Goal: Task Accomplishment & Management: Complete application form

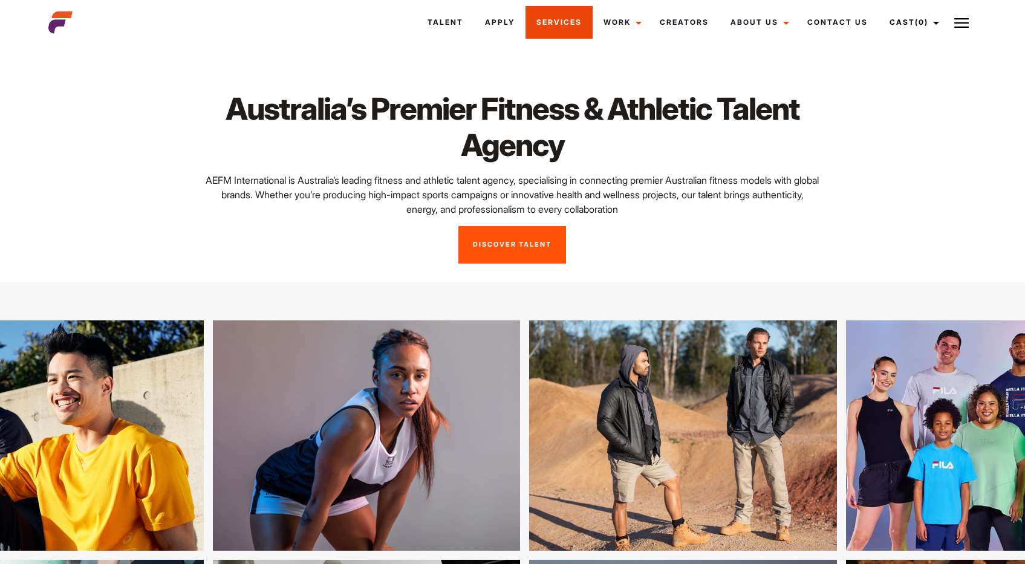
click at [536, 28] on link "Services" at bounding box center [558, 22] width 67 height 33
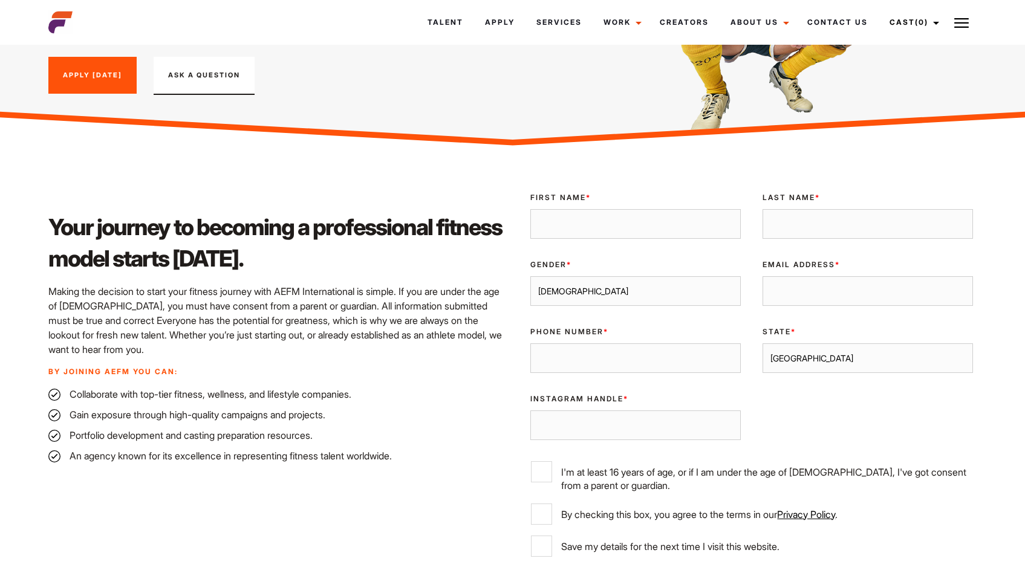
scroll to position [198, 0]
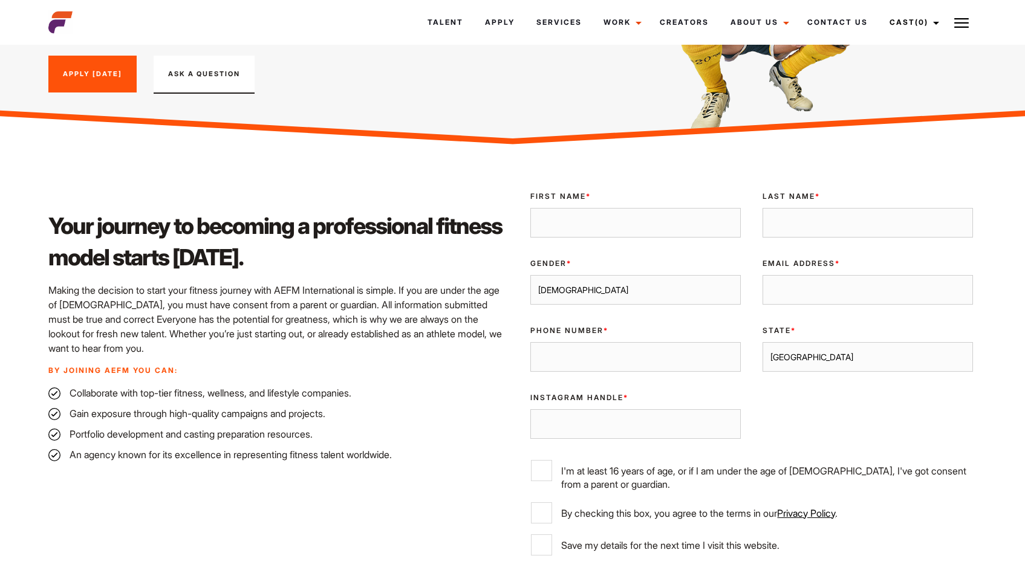
click at [619, 231] on input "First Name *" at bounding box center [635, 223] width 210 height 30
type input "Alisha"
type input "Mifsud"
type input "0452633341"
click at [603, 287] on select "Male Female" at bounding box center [635, 290] width 210 height 30
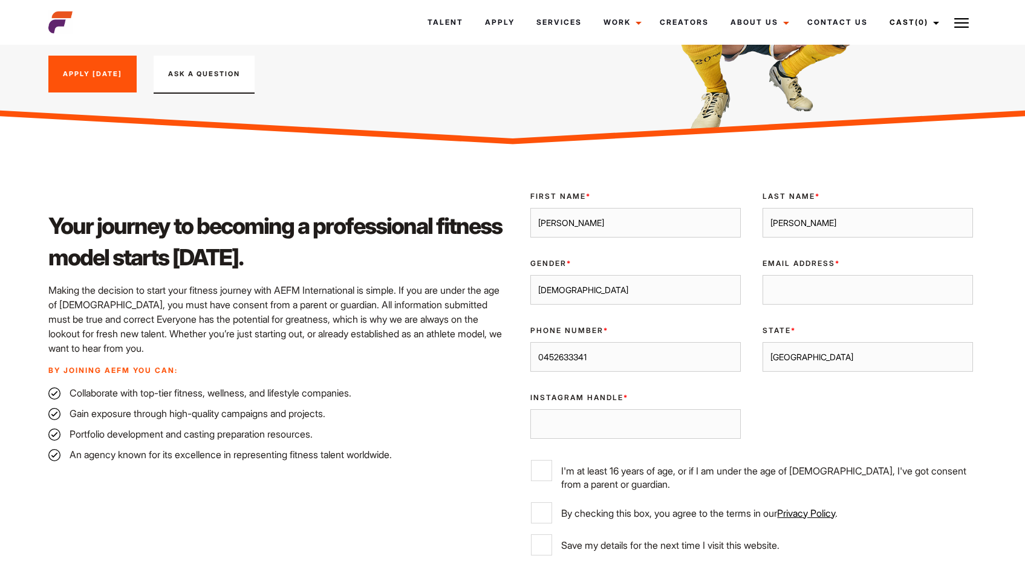
select select "female"
click at [530, 275] on select "Male Female" at bounding box center [635, 290] width 210 height 30
click at [792, 282] on input "Email Address *" at bounding box center [868, 290] width 210 height 30
type input "alisha07mifsud@gmail.com"
click at [819, 347] on select "Sydney Melbourne Brisbane Gold Coast Adelaide Perth Darwin Queensland Tasmania …" at bounding box center [868, 357] width 210 height 30
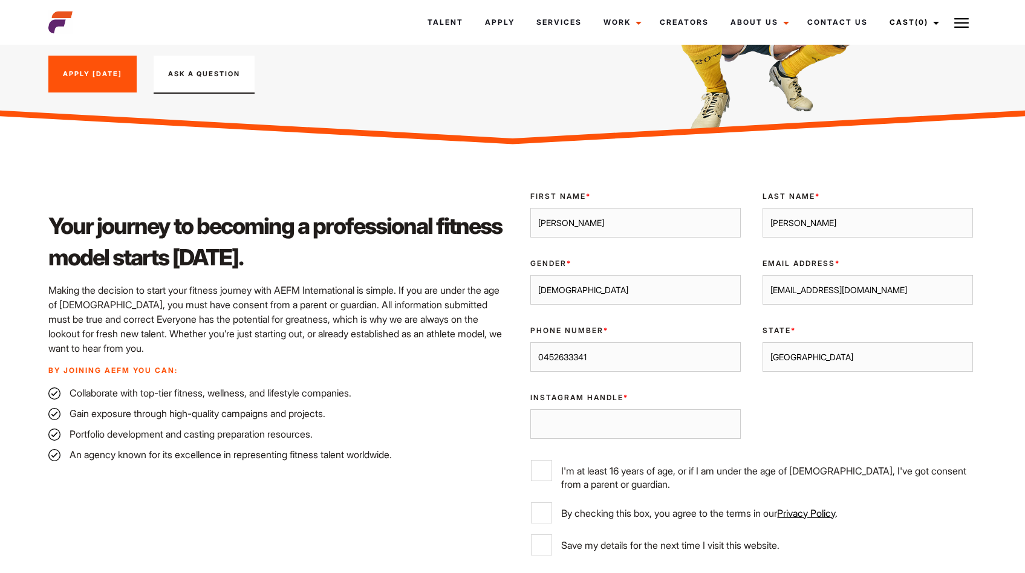
select select "Melbourne"
click at [763, 342] on select "Sydney Melbourne Brisbane Gold Coast Adelaide Perth Darwin Queensland Tasmania …" at bounding box center [868, 357] width 210 height 30
click at [631, 430] on input "Instagram Handle *" at bounding box center [635, 424] width 210 height 30
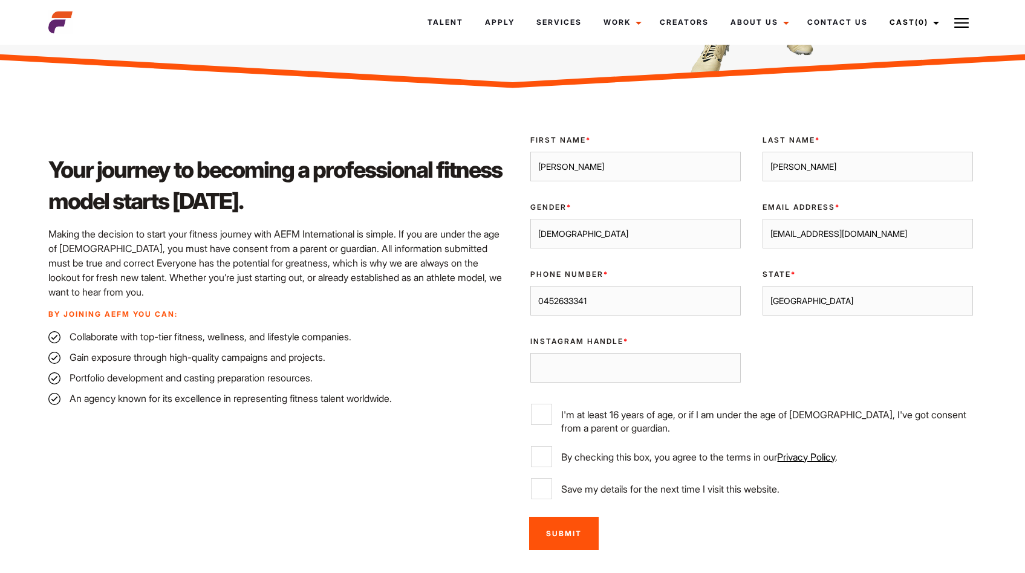
scroll to position [252, 0]
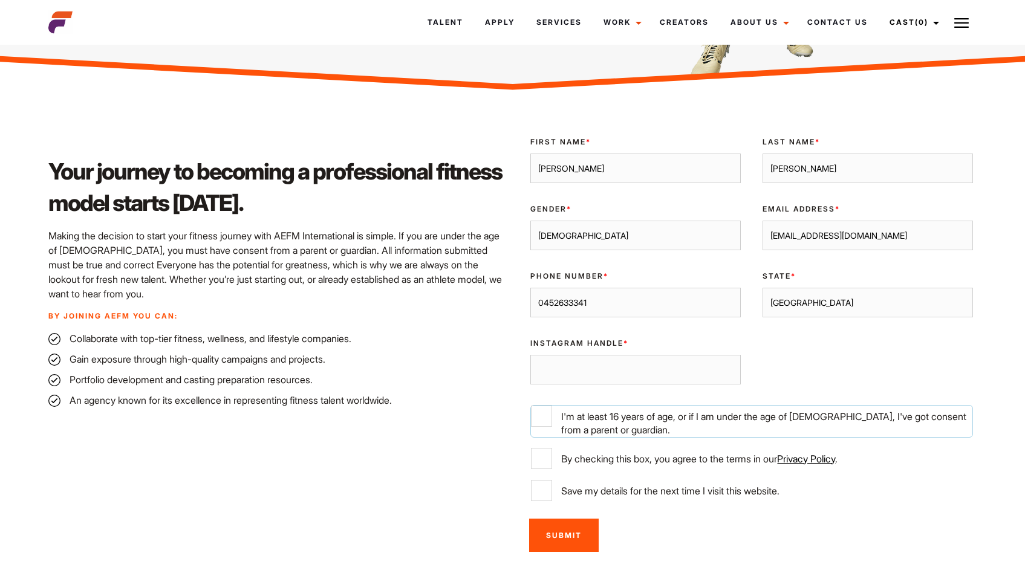
click at [542, 419] on input "I'm at least 16 years of age, or if I am under the age of 18, I've got consent …" at bounding box center [541, 416] width 21 height 21
checkbox input "true"
click at [542, 456] on input "By checking this box, you agree to the terms in our Privacy Policy ." at bounding box center [541, 458] width 21 height 21
checkbox input "true"
click at [536, 489] on input "Save my details for the next time I visit this website." at bounding box center [541, 490] width 21 height 21
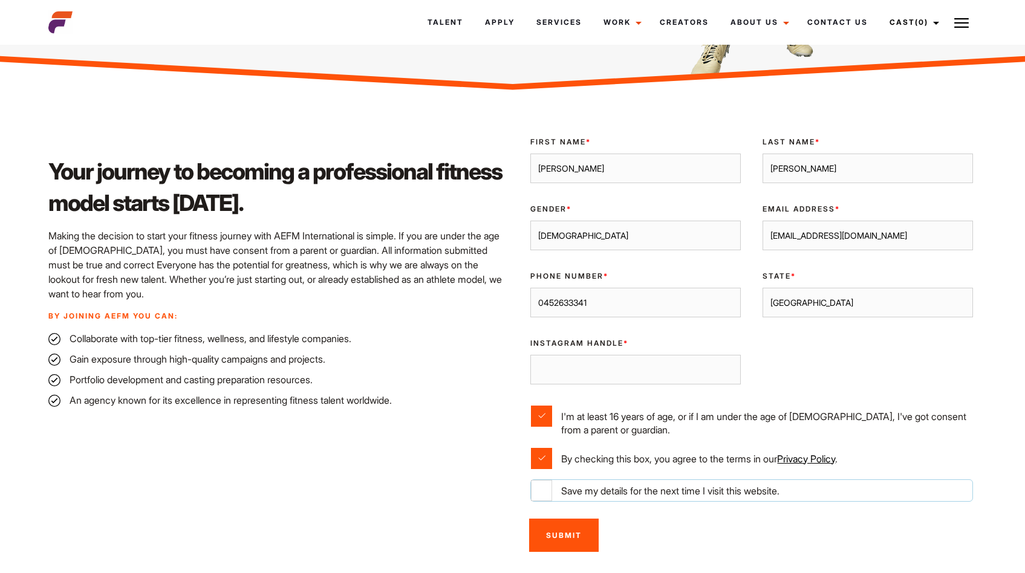
checkbox input "true"
click at [597, 371] on input "Instagram Handle *" at bounding box center [635, 370] width 210 height 30
type input "coach_alishamifsud"
click at [783, 398] on div "Of Age * I'm at least 16 years of age, or if I am under the age of 18, I've got…" at bounding box center [751, 421] width 464 height 52
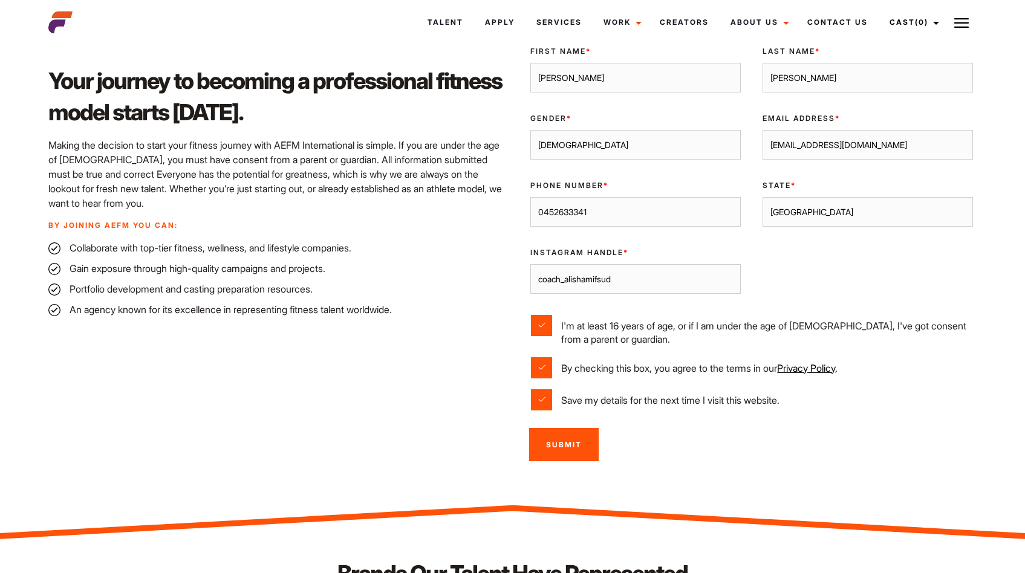
scroll to position [365, 0]
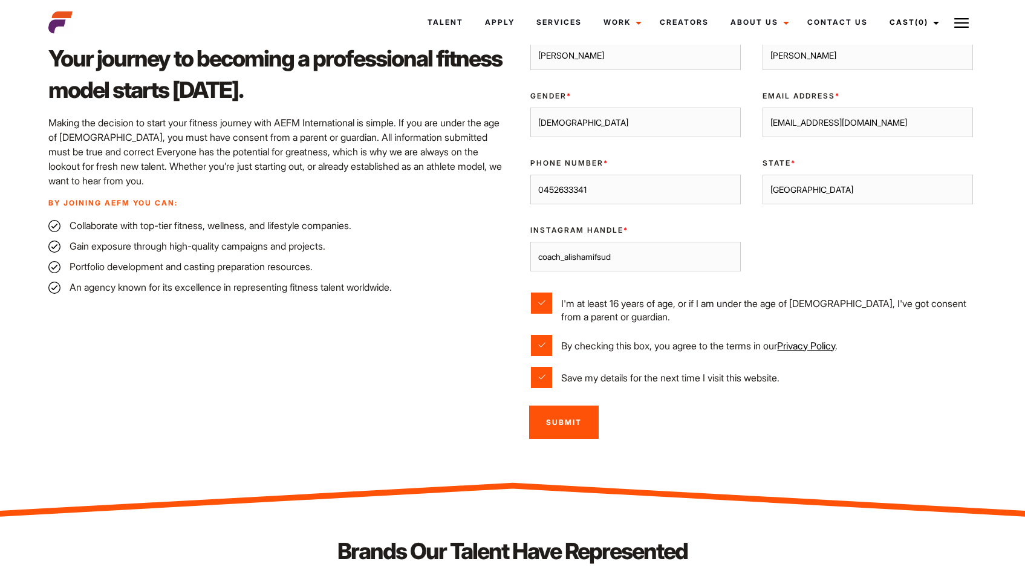
click at [557, 418] on input "Submit" at bounding box center [564, 422] width 70 height 33
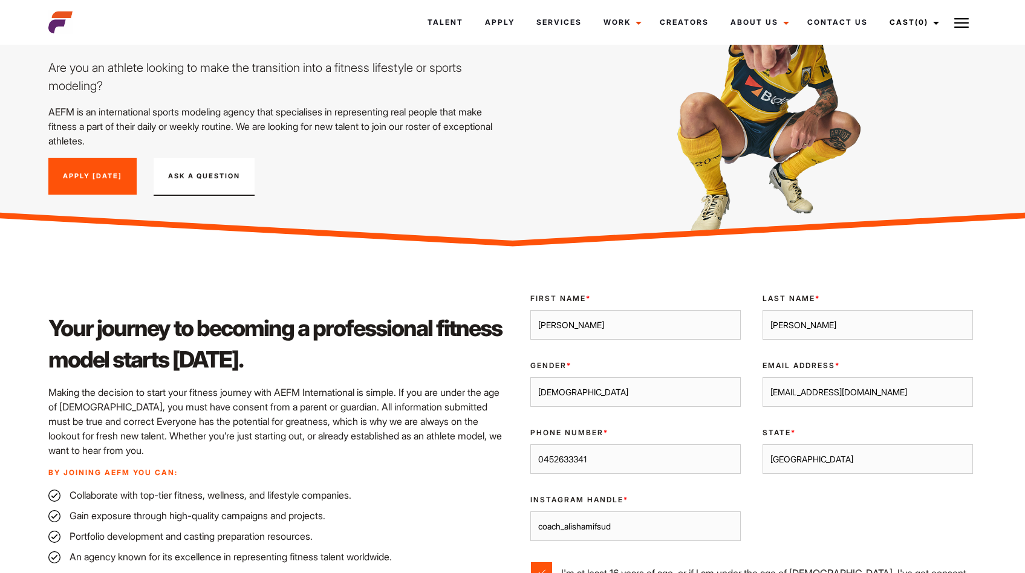
scroll to position [16, 0]
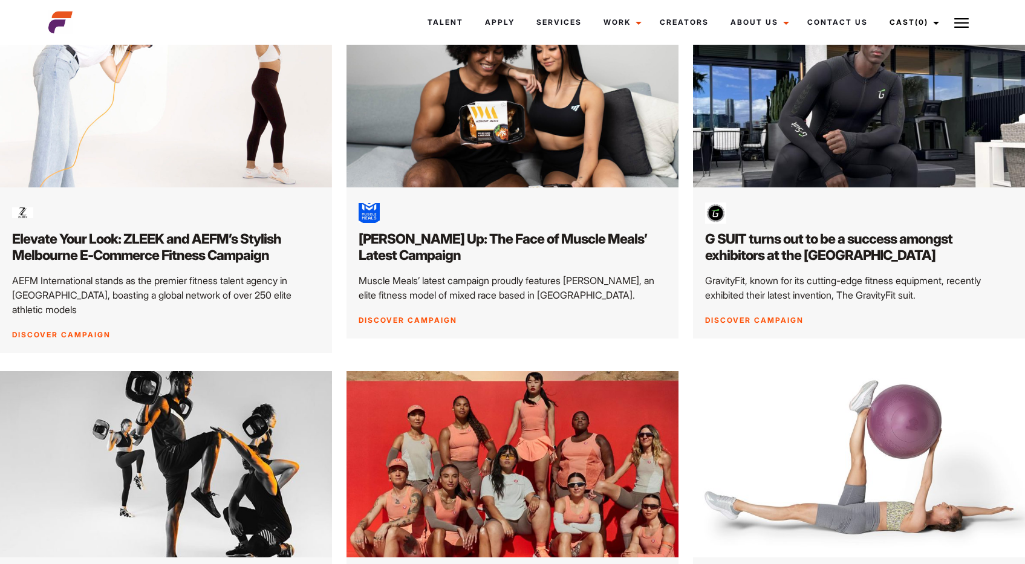
scroll to position [236, 0]
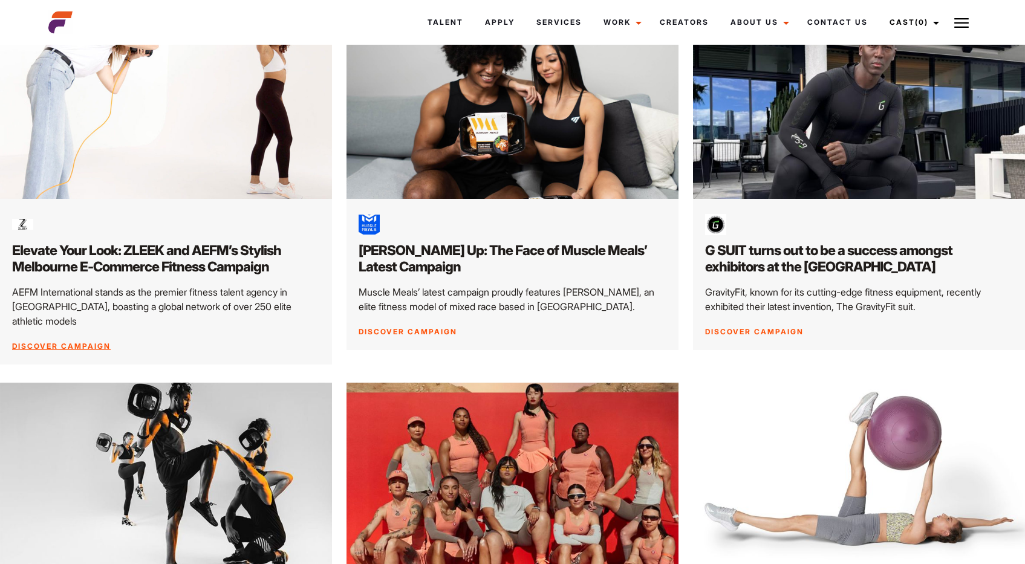
click at [79, 342] on link "Discover Campaign" at bounding box center [61, 346] width 99 height 9
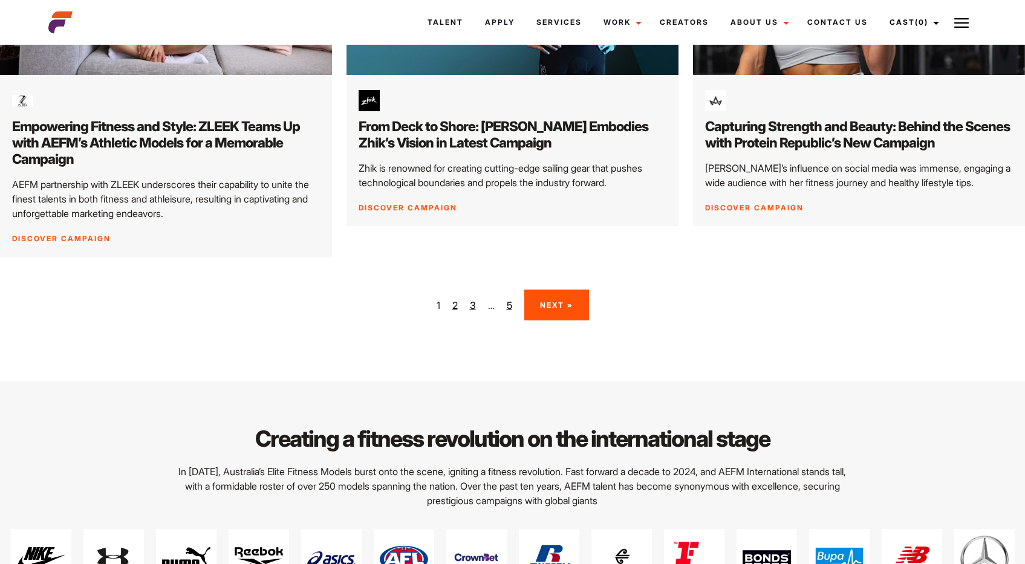
scroll to position [1876, 0]
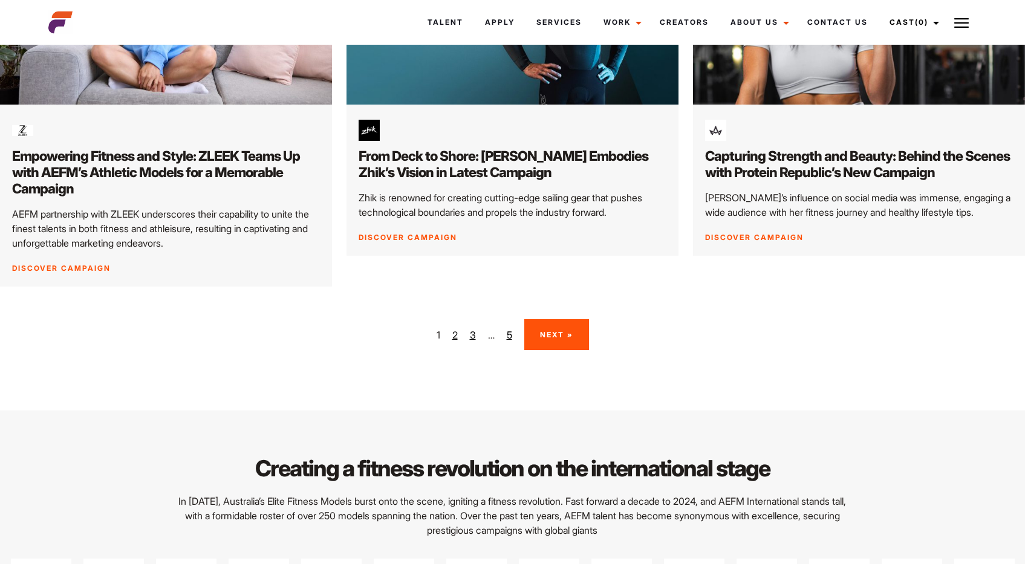
click at [572, 319] on link "Next »" at bounding box center [556, 334] width 65 height 31
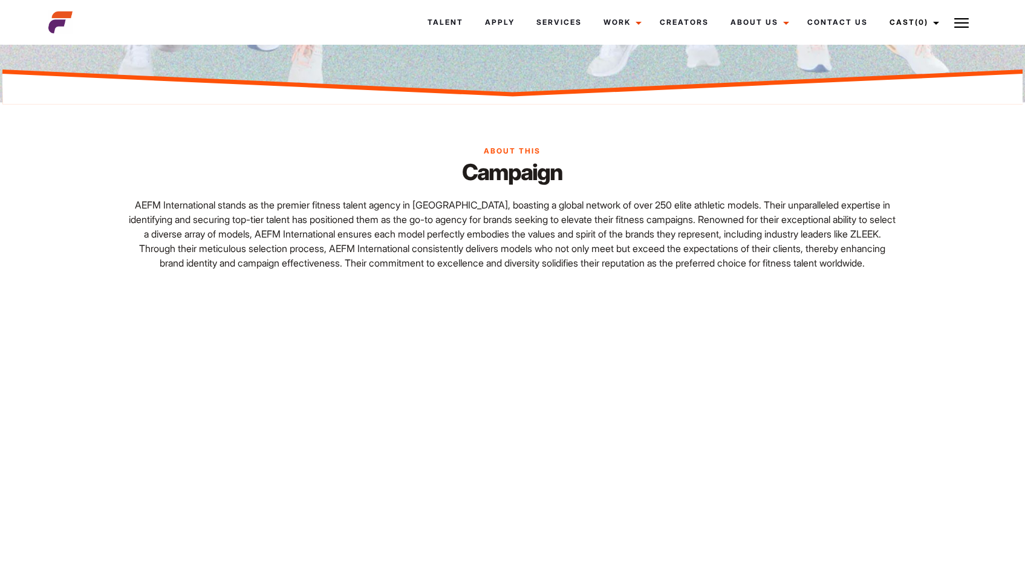
scroll to position [721, 0]
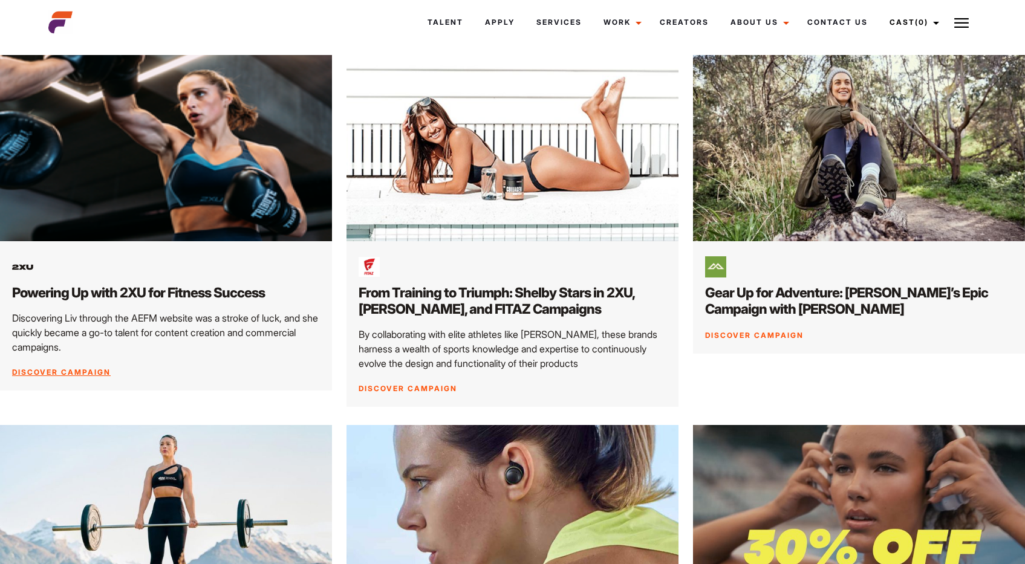
scroll to position [562, 0]
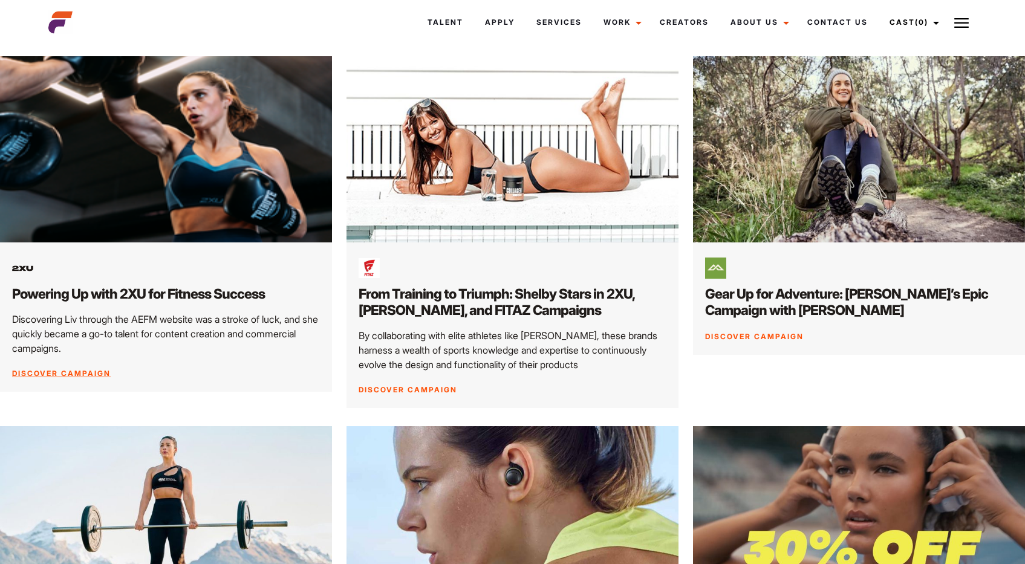
click at [227, 270] on div "Powering Up with 2XU for Fitness Success Discovering Liv through the AEFM websi…" at bounding box center [166, 316] width 332 height 149
click at [59, 382] on div "Powering Up with 2XU for Fitness Success Discovering Liv through the AEFM websi…" at bounding box center [166, 316] width 332 height 149
click at [59, 392] on div "Powering Up with 2XU for Fitness Success Discovering Liv through the AEFM websi…" at bounding box center [166, 316] width 332 height 149
click at [54, 378] on link "Discover Campaign" at bounding box center [61, 373] width 99 height 9
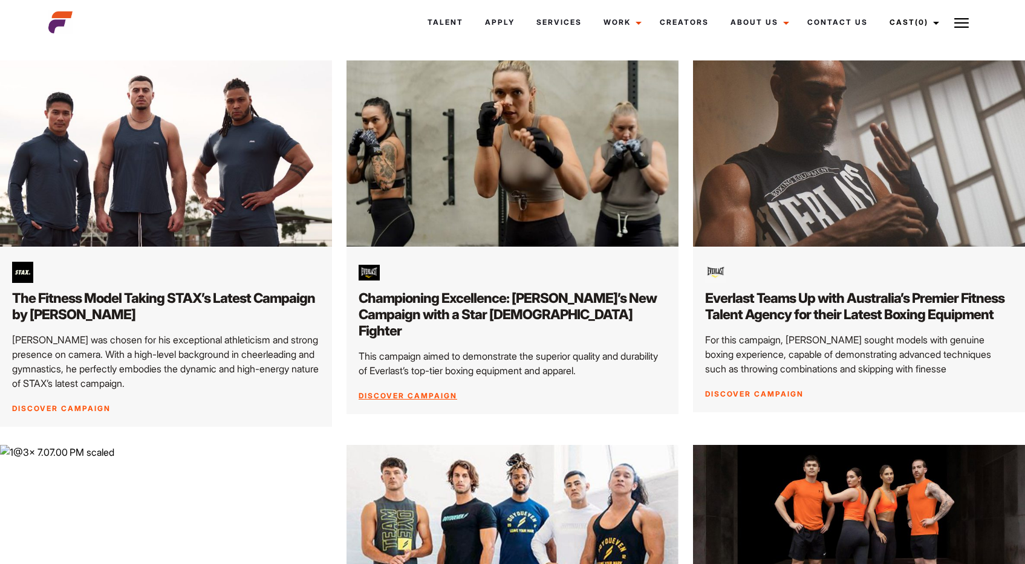
scroll to position [1313, 0]
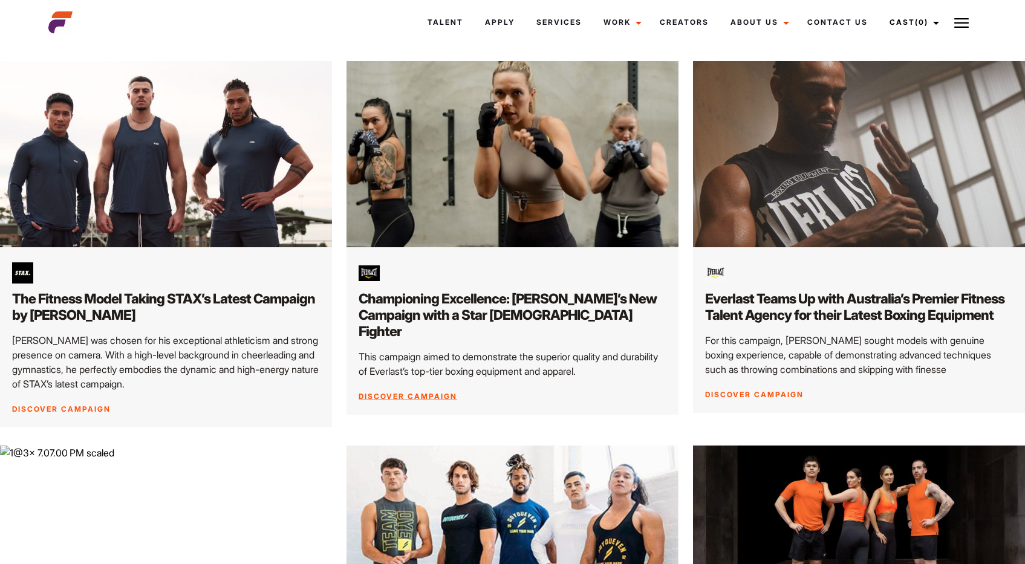
click at [426, 395] on link "Discover Campaign" at bounding box center [408, 396] width 99 height 9
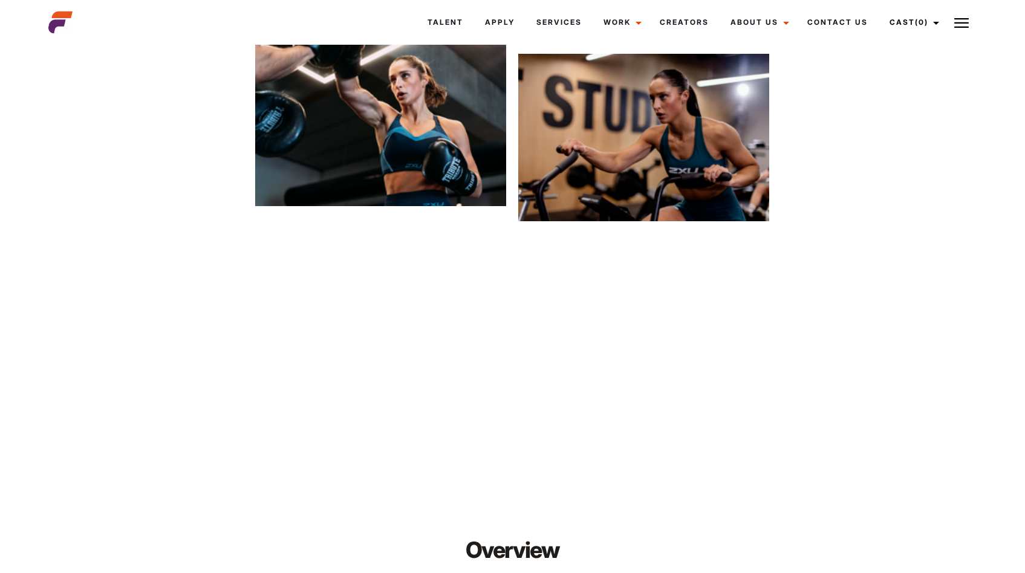
scroll to position [1450, 0]
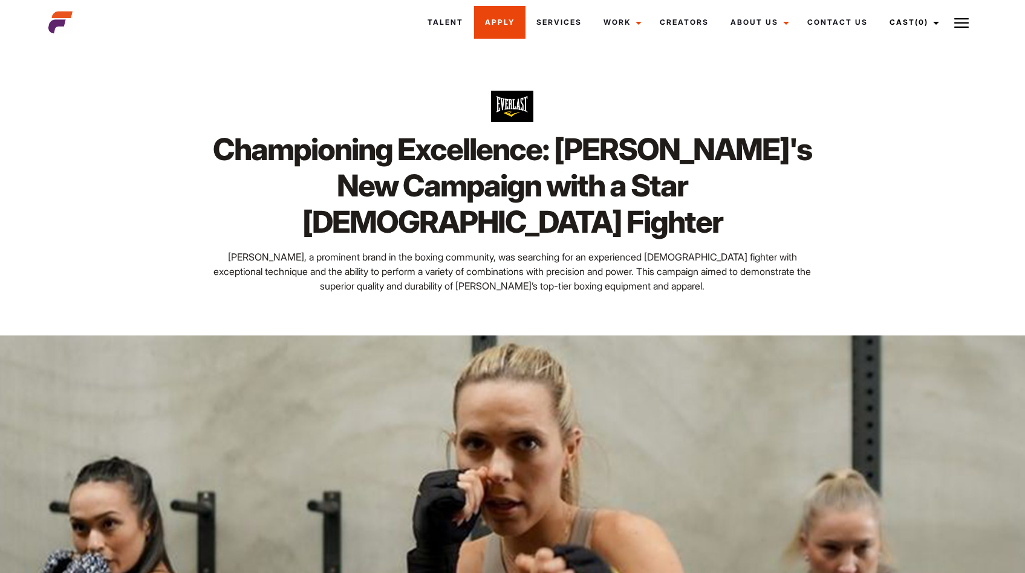
click at [502, 8] on link "Apply" at bounding box center [499, 22] width 51 height 33
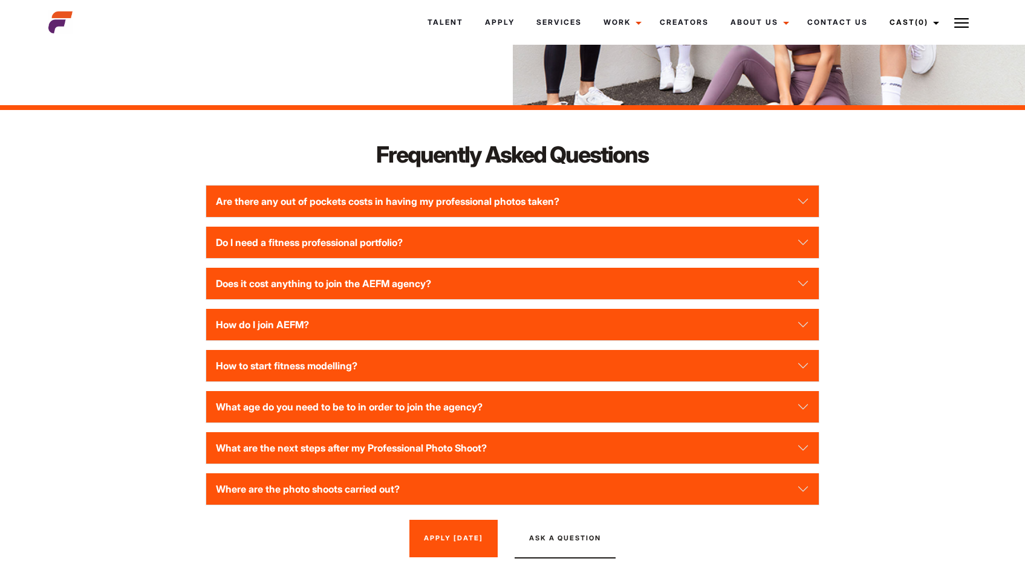
scroll to position [1553, 0]
